Goal: Task Accomplishment & Management: Use online tool/utility

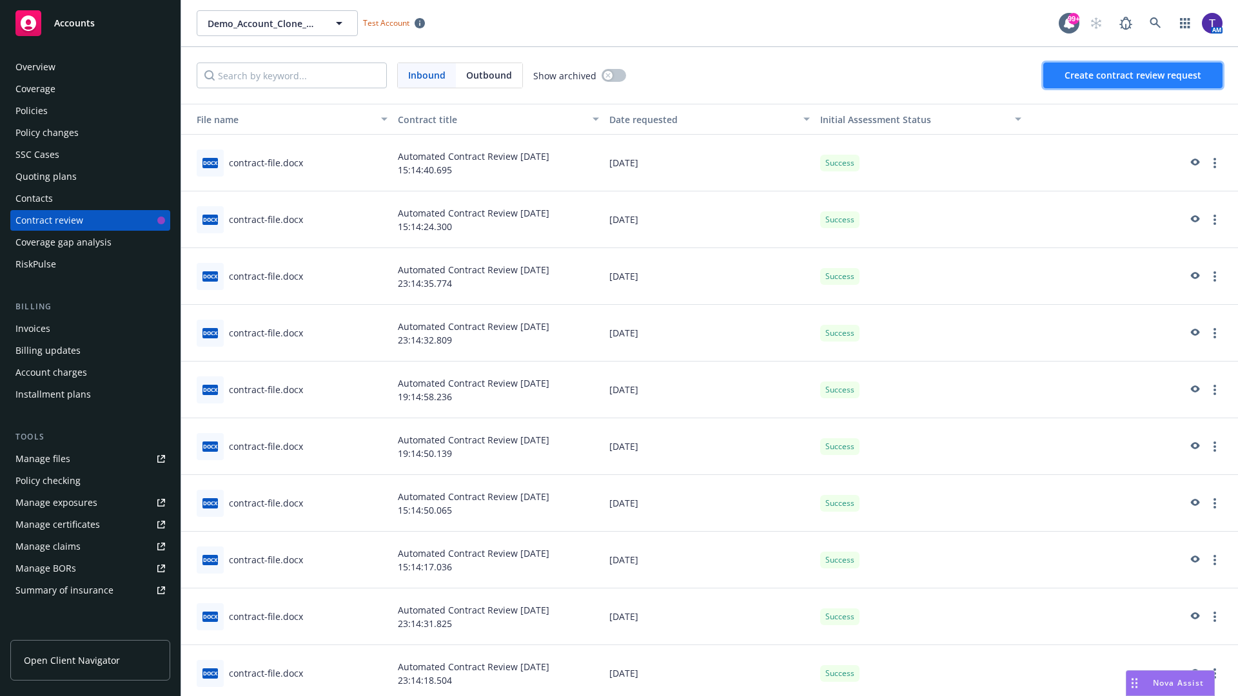
click at [1133, 75] on span "Create contract review request" at bounding box center [1132, 75] width 137 height 12
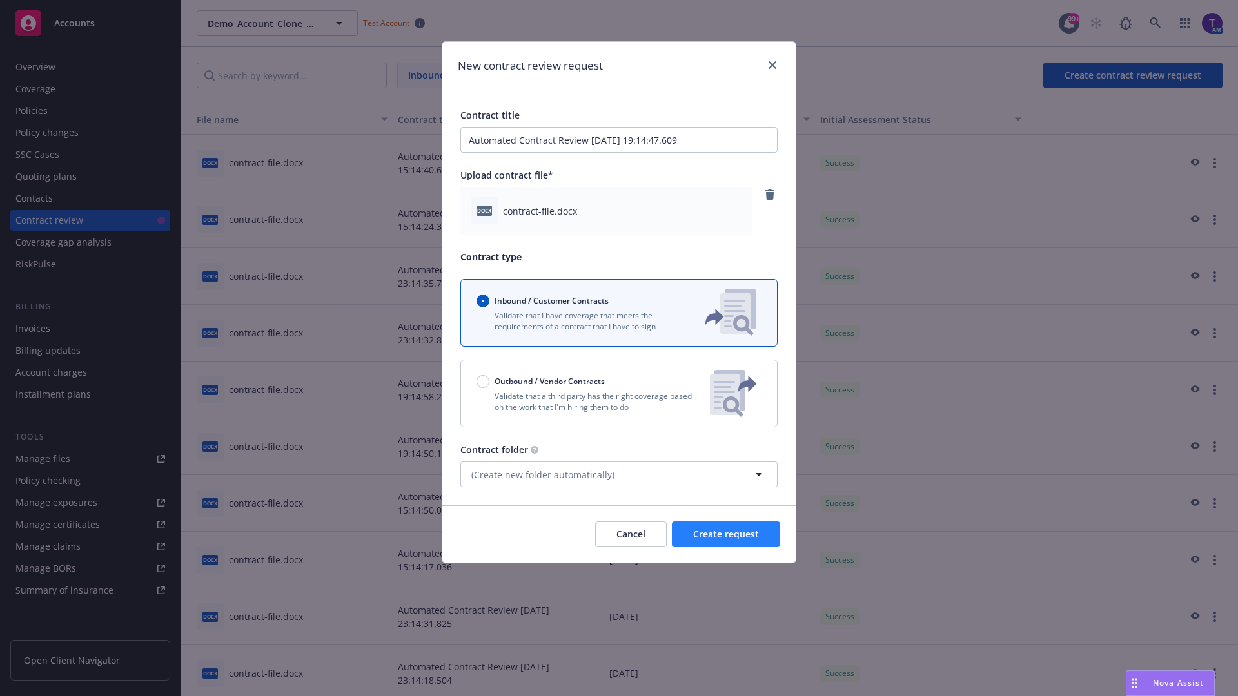
type input "Automated Contract Review 09-10-2025 19:14:47.609"
click at [726, 534] on span "Create request" at bounding box center [726, 534] width 66 height 12
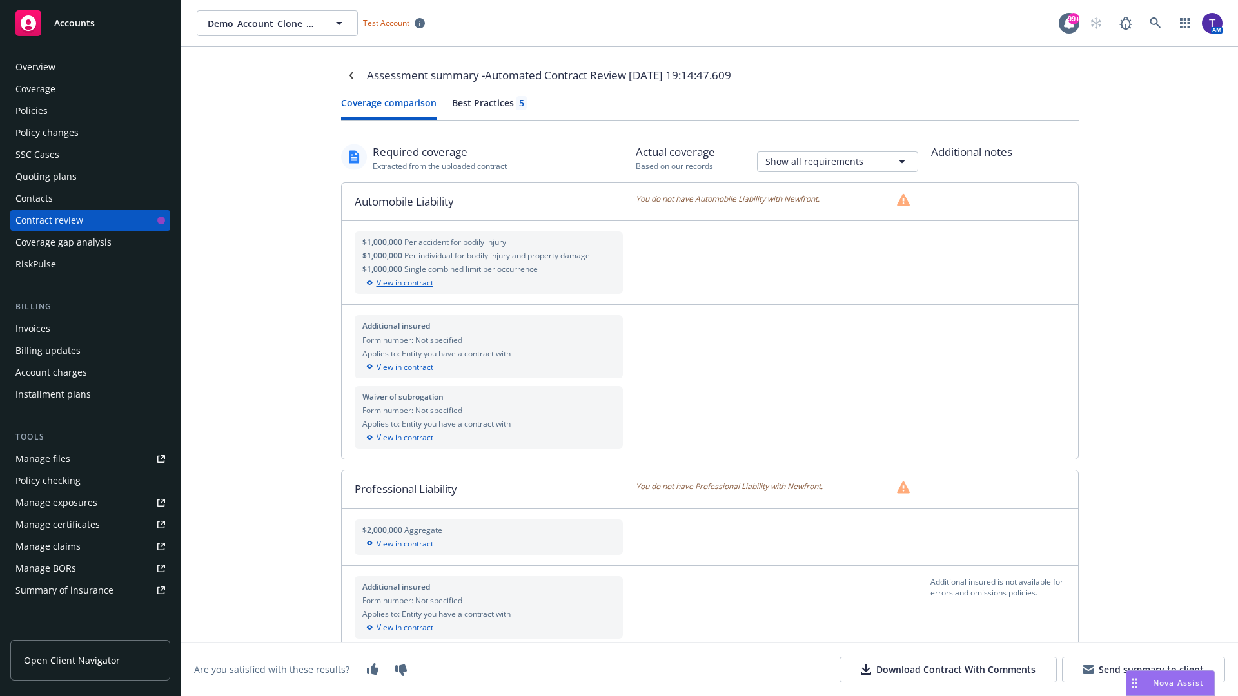
click at [488, 283] on div "View in contract" at bounding box center [488, 283] width 253 height 12
